Goal: Communication & Community: Answer question/provide support

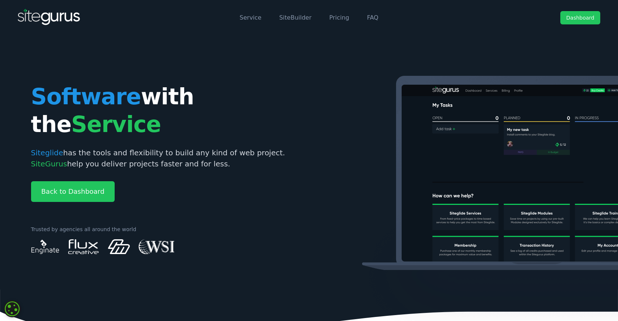
click at [586, 17] on link "Dashboard" at bounding box center [580, 17] width 40 height 13
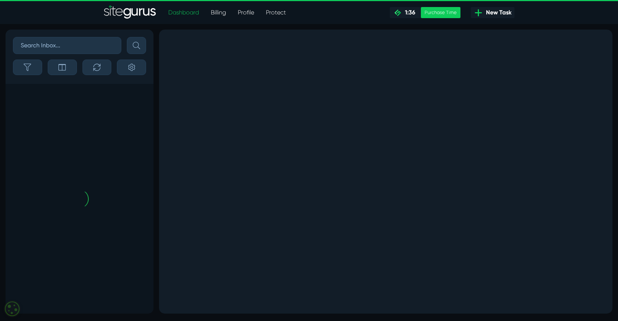
scroll to position [-257, 0]
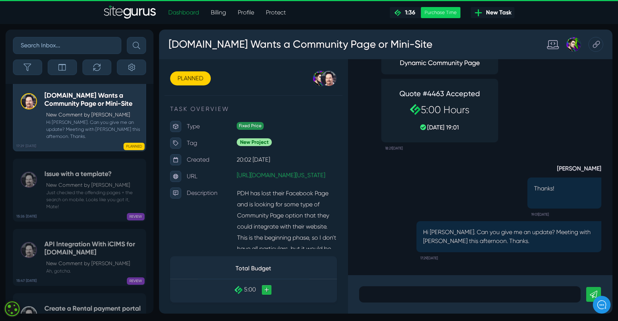
click at [369, 293] on p at bounding box center [470, 294] width 210 height 9
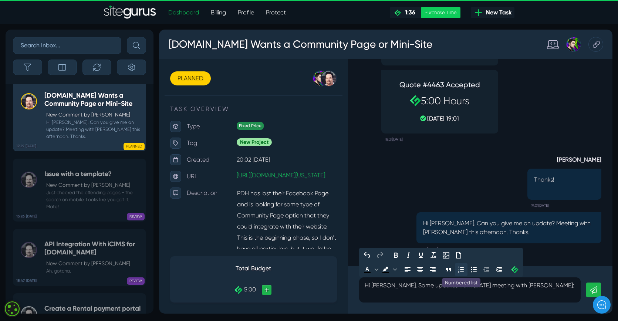
click at [465, 271] on icon "Numbered list" at bounding box center [461, 269] width 9 height 9
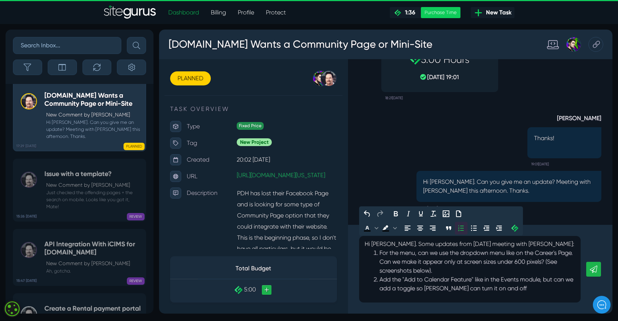
click at [561, 302] on div "Hi [PERSON_NAME]. Some updates from [DATE] meeting with [PERSON_NAME]: For the …" at bounding box center [480, 269] width 264 height 89
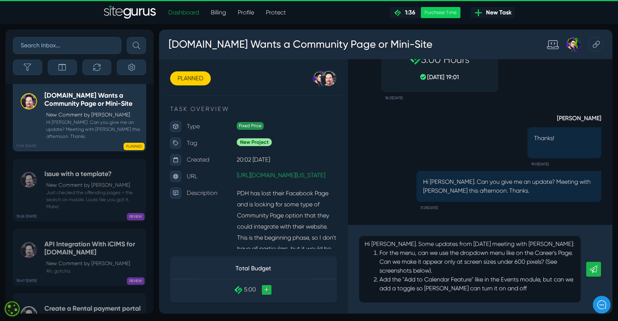
click at [515, 291] on li "Add the "Add to Calendar Feature" like in the Events module, but can we add a t…" at bounding box center [477, 284] width 196 height 18
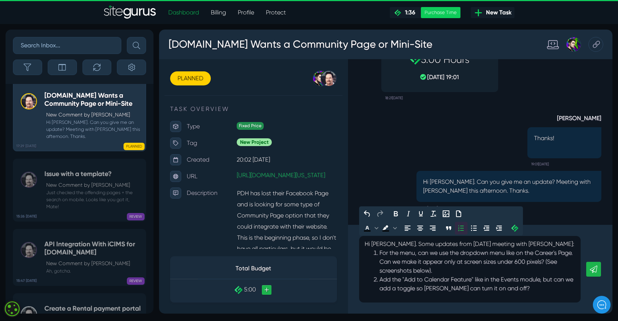
click at [454, 272] on li "For the menu, can we use the dropdown menu like on the Career's Page. Can we ma…" at bounding box center [477, 261] width 196 height 27
click at [451, 270] on li "For the menu, can we use the dropdown menu like on the Career's Page. Can we ma…" at bounding box center [477, 261] width 196 height 27
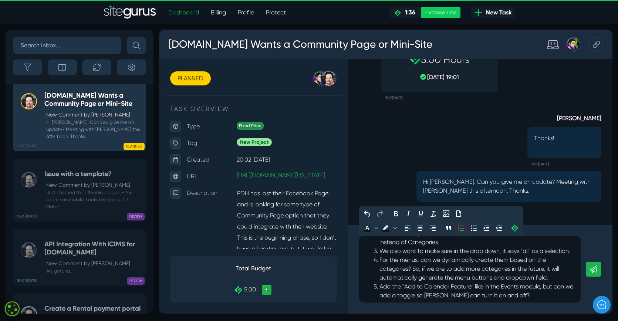
scroll to position [47, 0]
click at [440, 242] on li "Above the dropdown menu in the mobile view, we want to say "Topics" instead of …" at bounding box center [477, 238] width 196 height 18
click at [456, 272] on li "For the menus, can we dynamically create them based on the categories? So, if w…" at bounding box center [477, 268] width 196 height 27
click at [549, 279] on li "For the menus, can we dynamically create them based on the categories? So, if w…" at bounding box center [477, 268] width 196 height 27
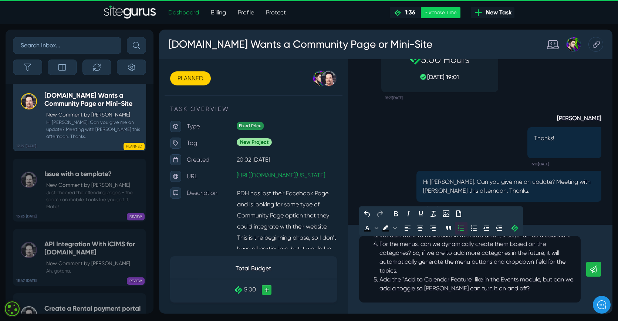
scroll to position [62, 0]
click at [404, 272] on li "For the menus, can we dynamically create them based on the categories? So, if w…" at bounding box center [477, 257] width 196 height 35
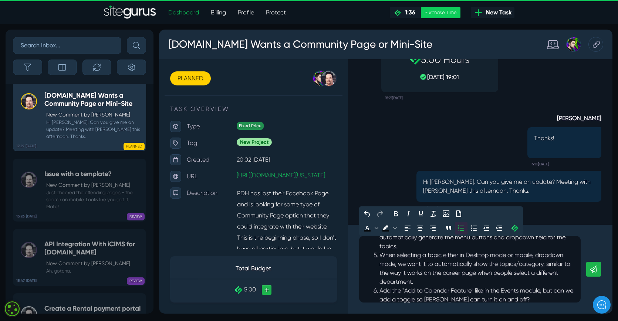
scroll to position [95, 0]
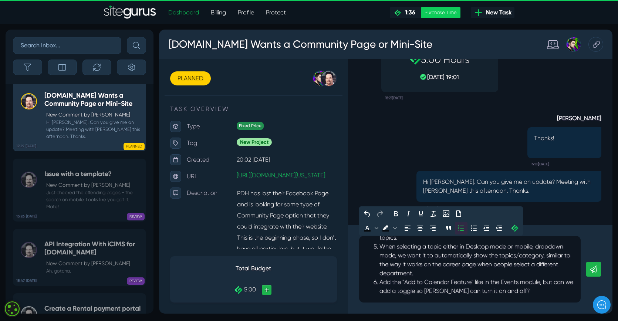
click at [515, 292] on li "Add the "Add to Calendar Feature" like in the Events module, but can we add a t…" at bounding box center [477, 287] width 196 height 18
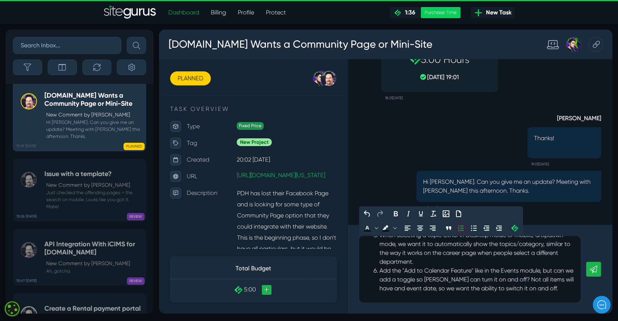
scroll to position [105, 0]
click at [596, 270] on icon at bounding box center [593, 269] width 7 height 7
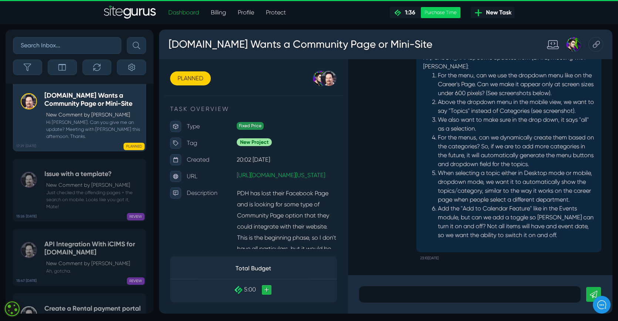
scroll to position [0, 0]
click at [386, 293] on p at bounding box center [470, 294] width 210 height 9
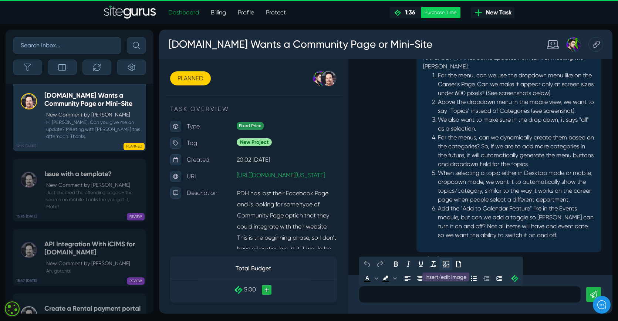
click at [450, 264] on icon "Insert/edit image" at bounding box center [446, 264] width 9 height 9
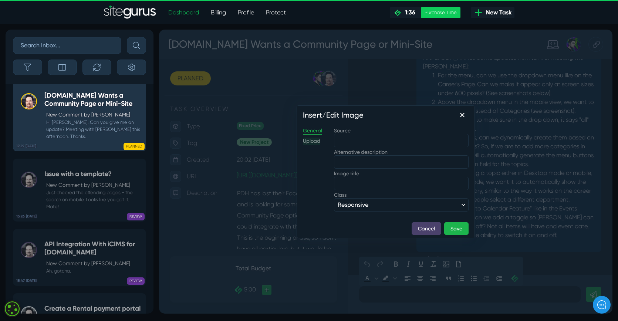
click at [310, 142] on div "Upload" at bounding box center [311, 141] width 17 height 7
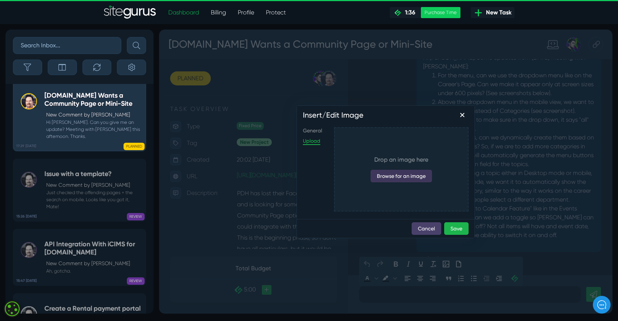
click at [396, 176] on button "Browse for an image" at bounding box center [401, 176] width 61 height 13
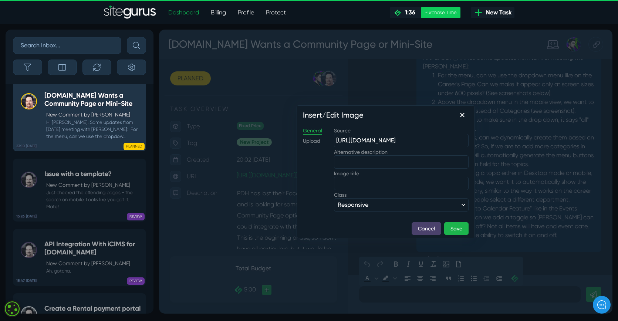
scroll to position [0, 160]
click at [456, 229] on button "Save" at bounding box center [456, 228] width 24 height 13
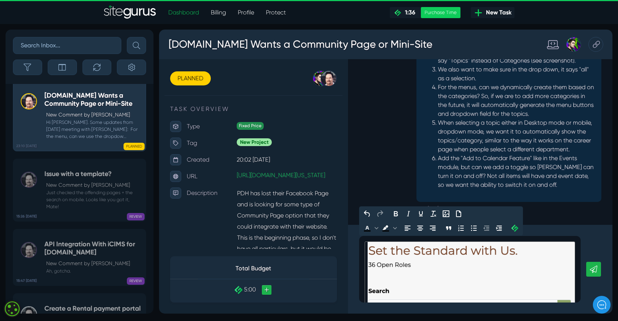
click at [578, 281] on div "﻿" at bounding box center [470, 269] width 222 height 67
click at [445, 212] on icon "Insert/edit image" at bounding box center [446, 213] width 7 height 7
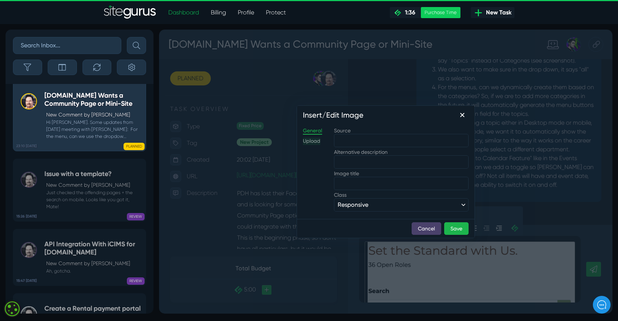
click at [314, 142] on div "Upload" at bounding box center [311, 141] width 17 height 7
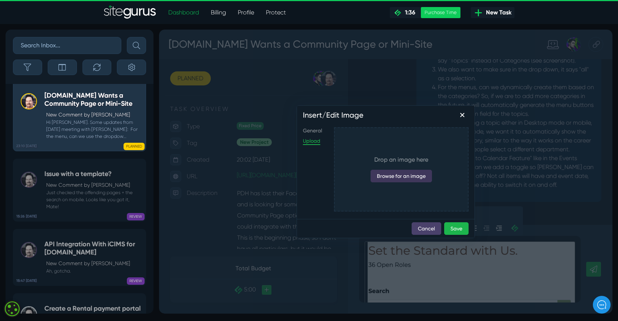
click at [423, 175] on button "Browse for an image" at bounding box center [401, 176] width 61 height 13
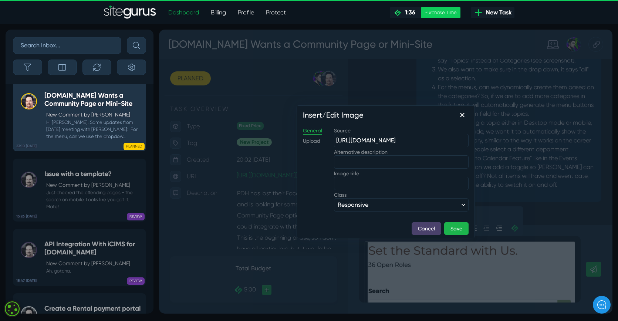
scroll to position [0, 159]
click at [454, 229] on button "Save" at bounding box center [456, 228] width 24 height 13
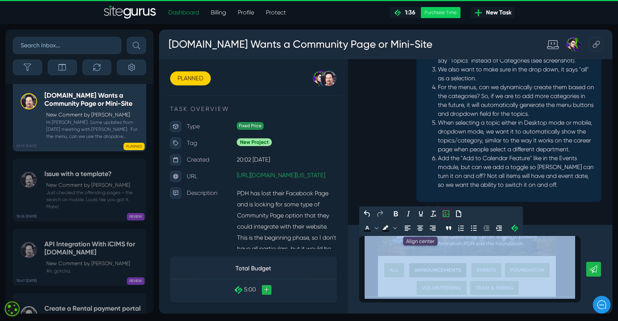
scroll to position [0, 0]
click at [447, 214] on icon "Insert/edit image" at bounding box center [446, 213] width 7 height 7
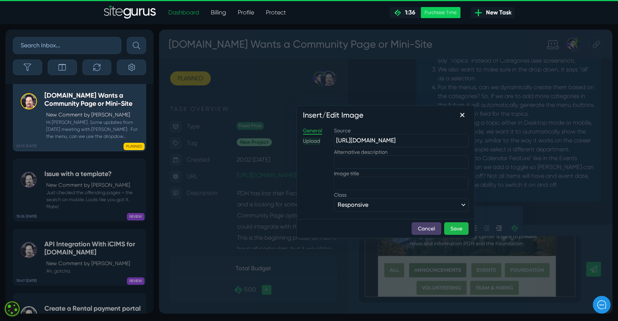
click at [307, 139] on div "Upload" at bounding box center [311, 141] width 17 height 7
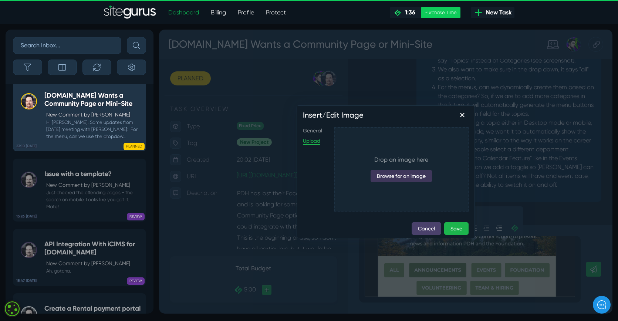
click at [392, 173] on button "Browse for an image" at bounding box center [401, 176] width 61 height 13
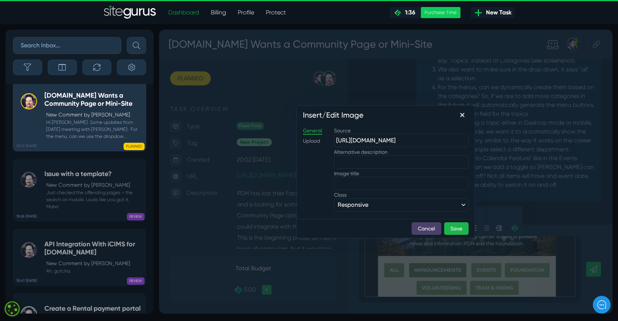
scroll to position [0, 157]
click at [453, 227] on button "Save" at bounding box center [456, 228] width 24 height 13
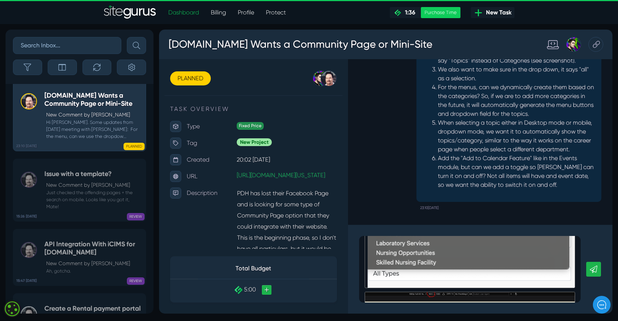
click at [595, 268] on icon at bounding box center [593, 269] width 7 height 7
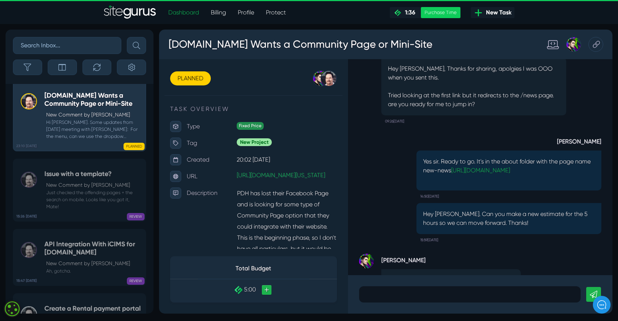
scroll to position [-816, 0]
